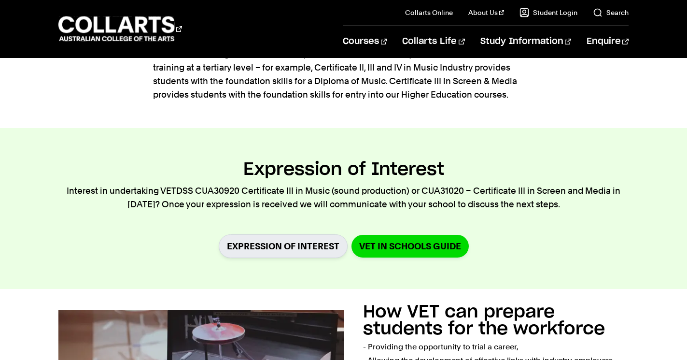
scroll to position [339, 0]
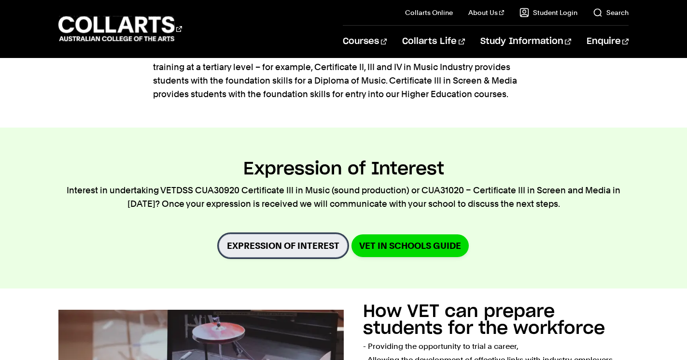
click at [314, 244] on link "Expression of Interest" at bounding box center [283, 246] width 129 height 24
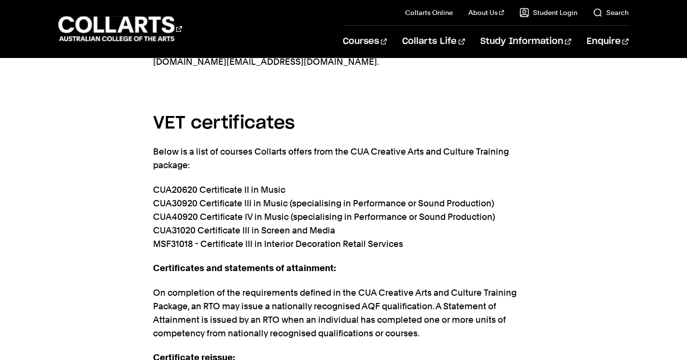
scroll to position [2056, 0]
click at [264, 183] on p "CUA20620 Certificate II in Music CUA30920 Certificate III in Music (specialisin…" at bounding box center [344, 217] width 382 height 68
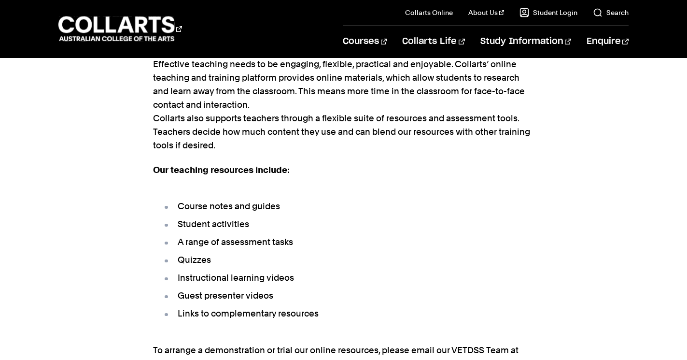
scroll to position [1569, 0]
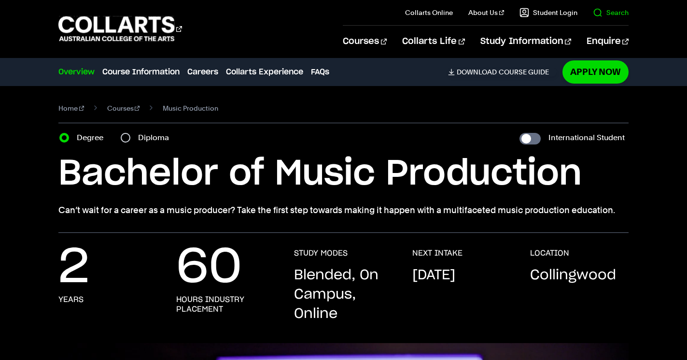
click at [615, 8] on link "Search" at bounding box center [611, 13] width 36 height 10
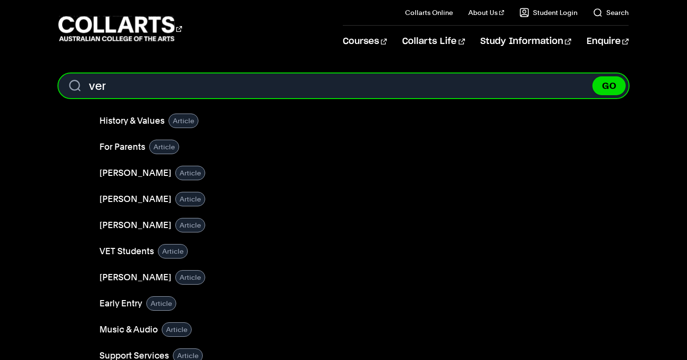
type input "ver"
click at [593, 76] on button "GO" at bounding box center [609, 85] width 33 height 19
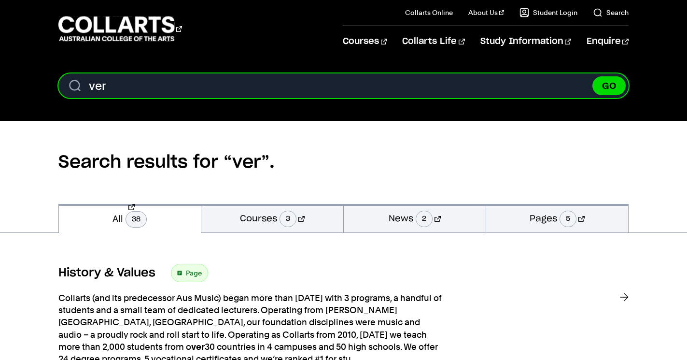
click at [162, 87] on input "ver" at bounding box center [343, 85] width 571 height 25
type input "vet"
click at [593, 76] on button "GO" at bounding box center [609, 85] width 33 height 19
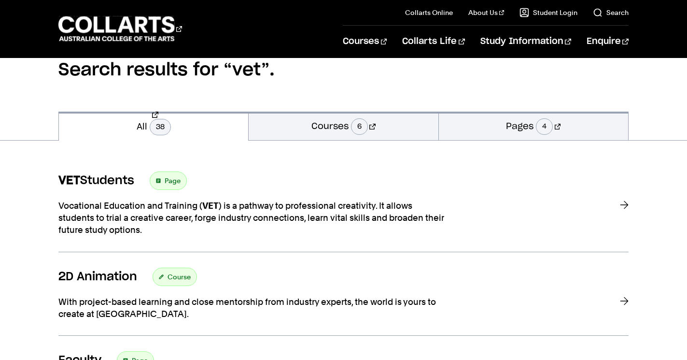
scroll to position [136, 0]
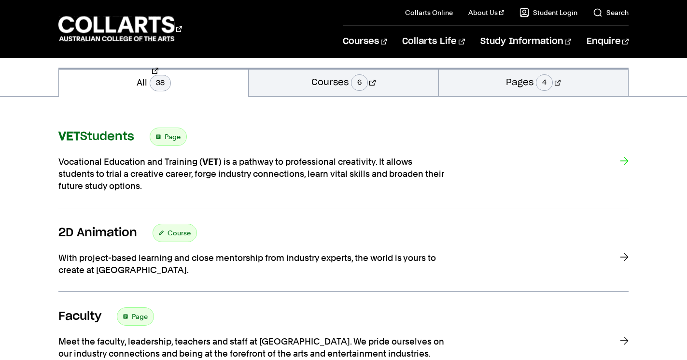
click at [176, 136] on span "Page" at bounding box center [173, 137] width 16 height 14
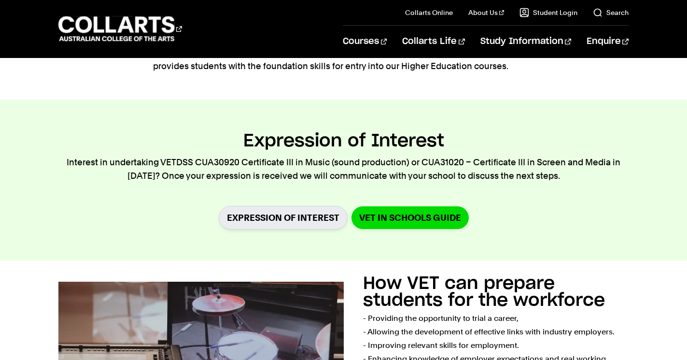
scroll to position [374, 0]
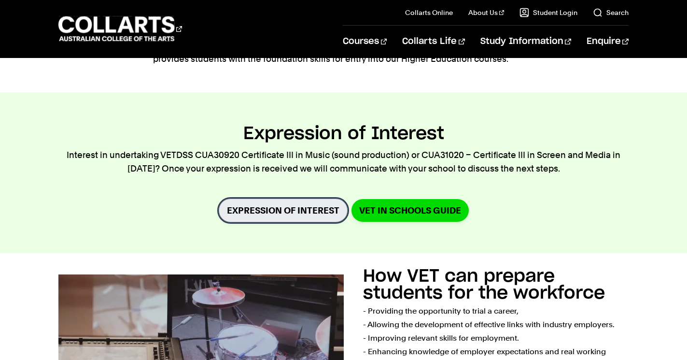
click at [254, 214] on link "Expression of Interest" at bounding box center [283, 211] width 129 height 24
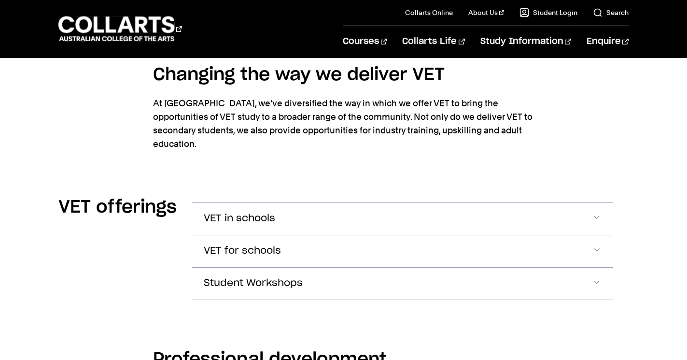
scroll to position [1208, 0]
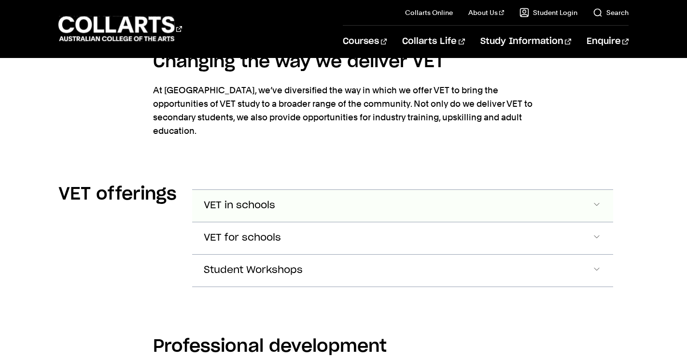
click at [258, 200] on span "VET in schools" at bounding box center [240, 205] width 72 height 11
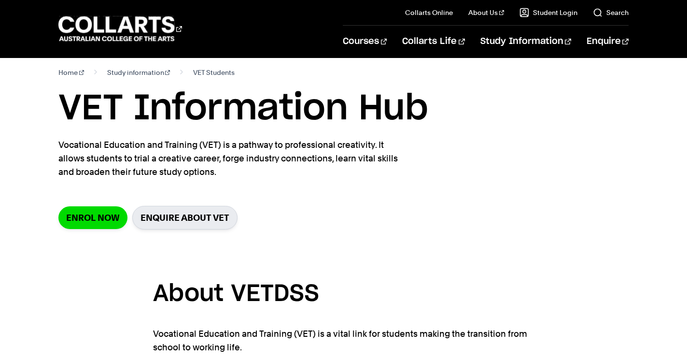
scroll to position [0, 0]
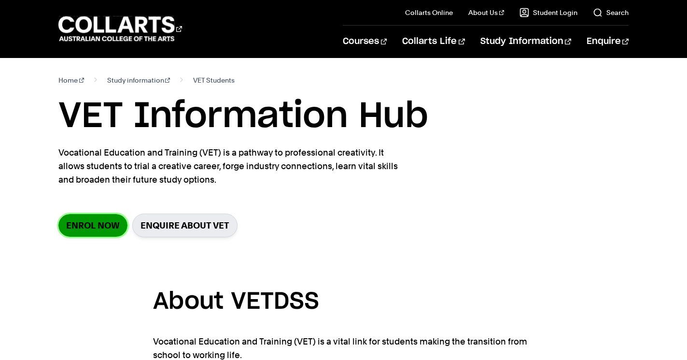
click at [112, 223] on link "Enrol Now" at bounding box center [92, 225] width 69 height 23
